Goal: Check status: Check status

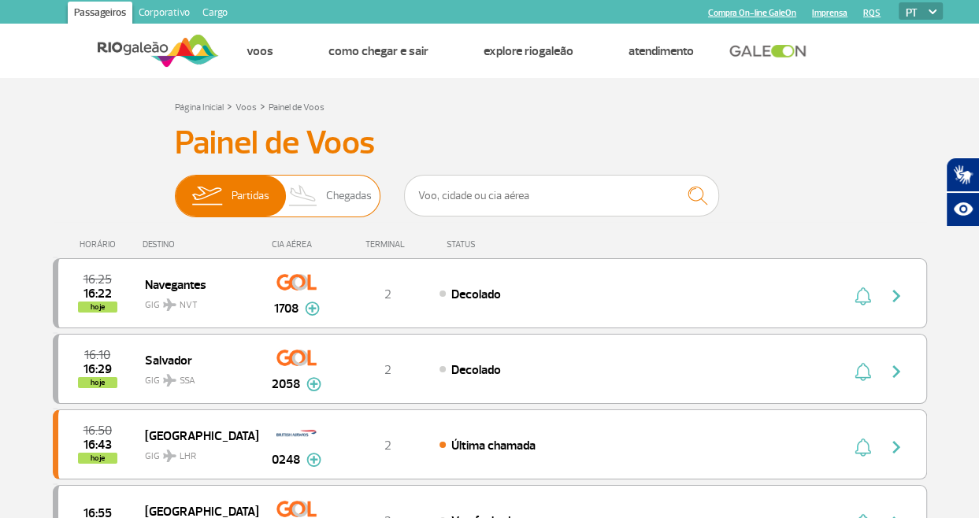
click at [356, 185] on span "Chegadas" at bounding box center [349, 196] width 46 height 41
click at [175, 188] on input "Partidas Chegadas" at bounding box center [175, 188] width 0 height 0
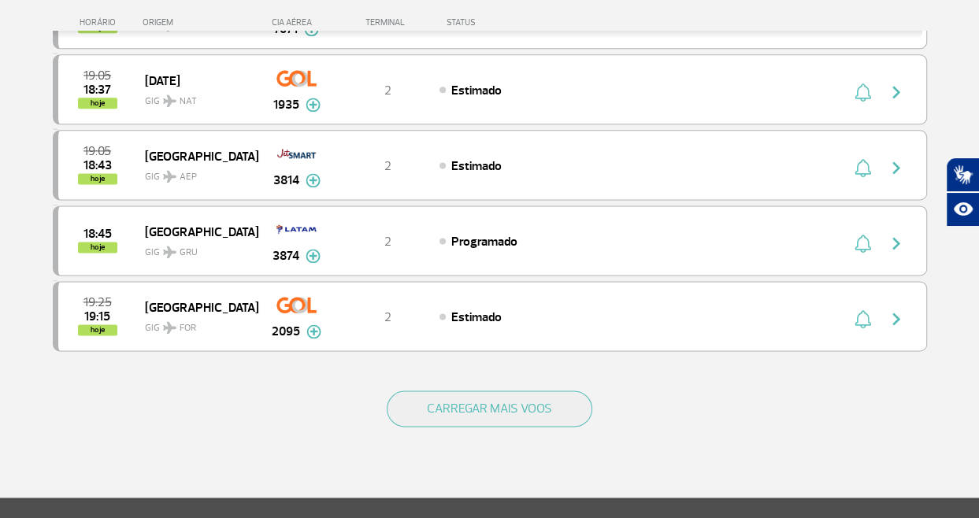
scroll to position [1418, 0]
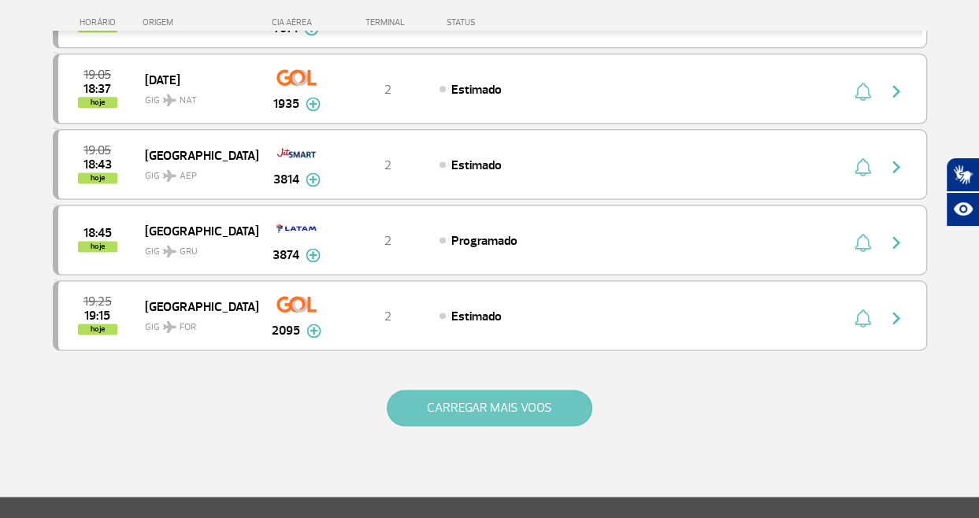
click at [516, 390] on button "CARREGAR MAIS VOOS" at bounding box center [490, 408] width 206 height 36
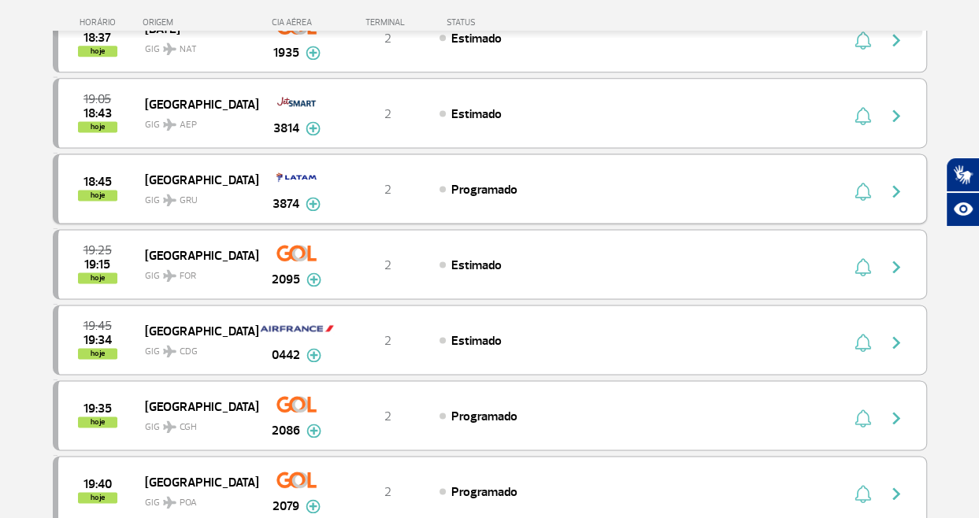
scroll to position [1496, 0]
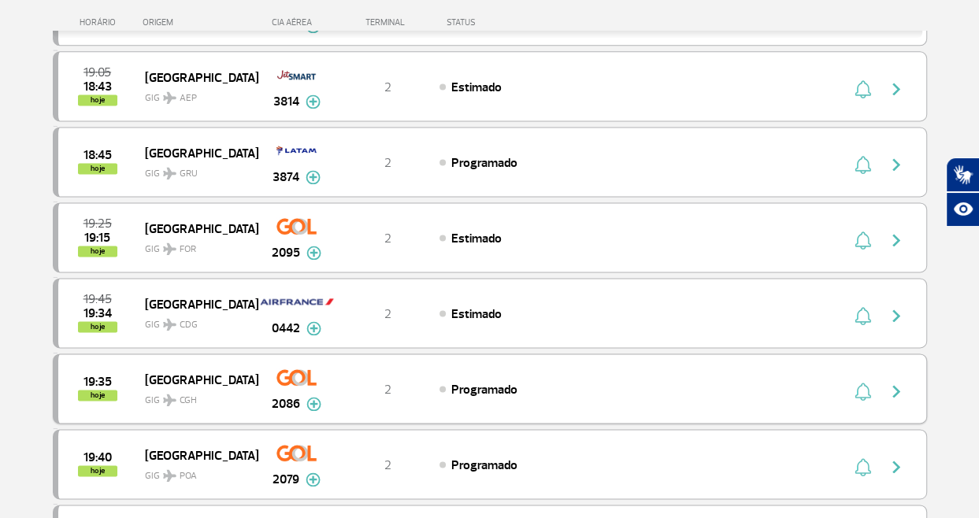
click at [400, 367] on div "19:35 hoje São Paulo GIG CGH 2086 2 Programado Parcerias: Air France 1953 COPA …" at bounding box center [490, 389] width 874 height 70
click at [890, 382] on img "button" at bounding box center [896, 391] width 19 height 19
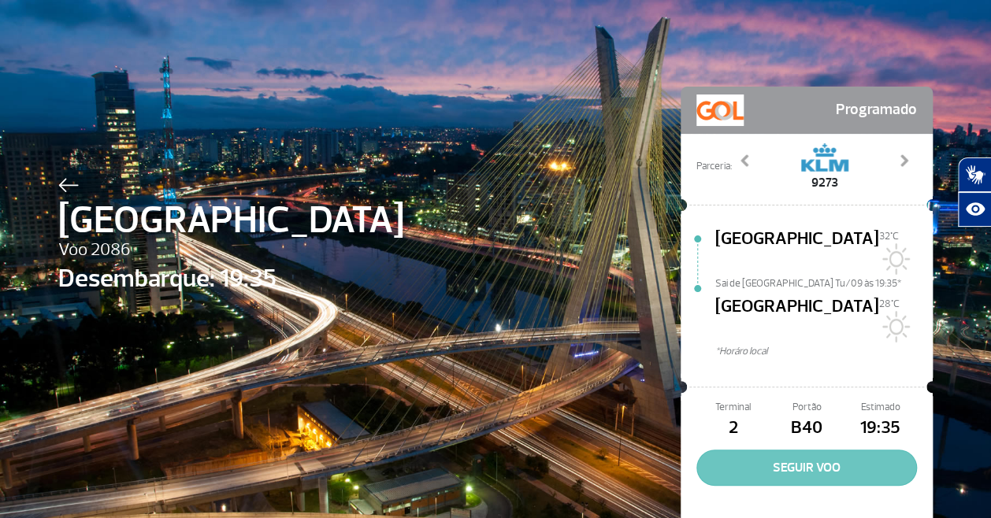
click at [808, 450] on button "SEGUIR VOO" at bounding box center [806, 468] width 221 height 36
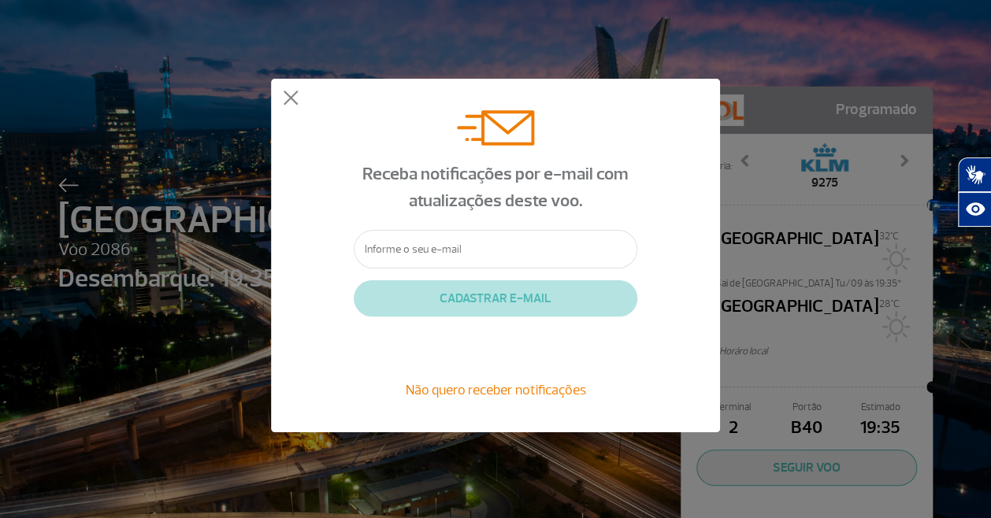
click at [421, 250] on input "text" at bounding box center [496, 249] width 284 height 39
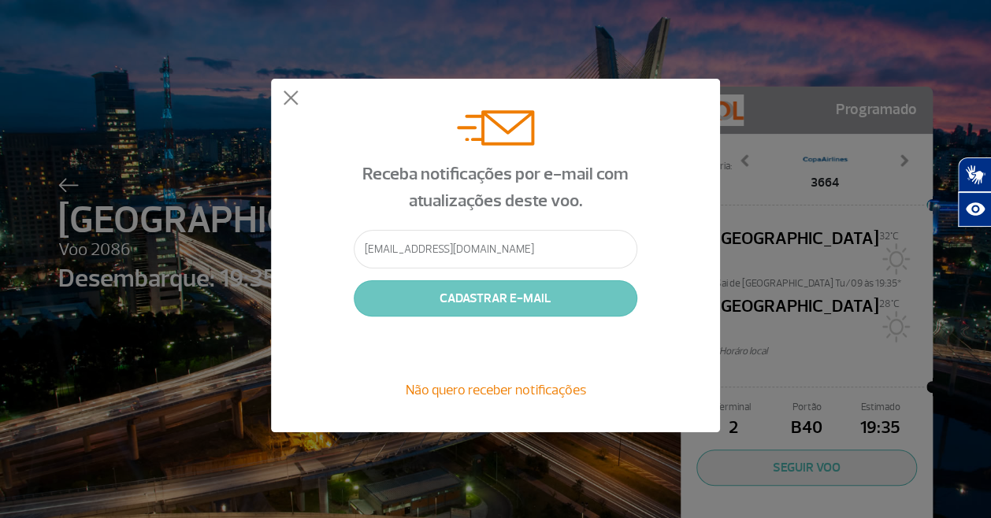
type input "[EMAIL_ADDRESS][DOMAIN_NAME]"
click at [461, 299] on button "CADASTRAR E-MAIL" at bounding box center [496, 298] width 284 height 36
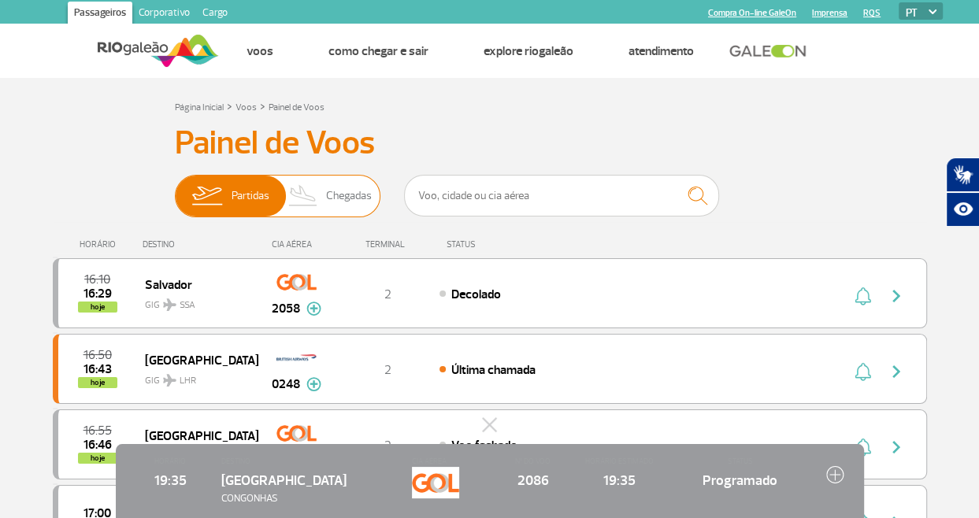
click at [317, 205] on img at bounding box center [303, 196] width 46 height 41
click at [175, 188] on input "Partidas Chegadas" at bounding box center [175, 188] width 0 height 0
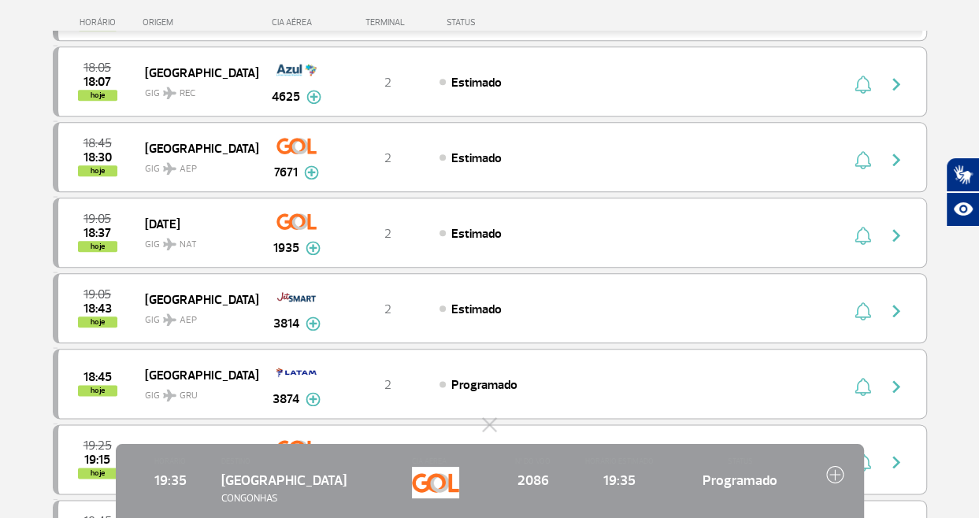
scroll to position [1496, 0]
